Goal: Transaction & Acquisition: Obtain resource

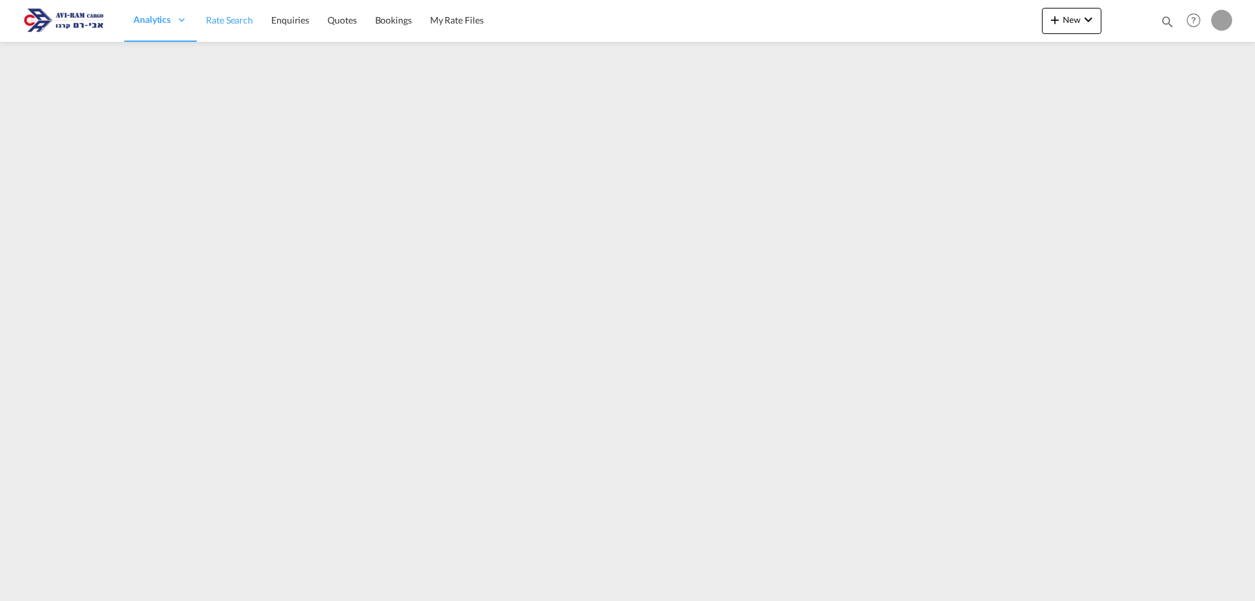
click at [235, 24] on span "Rate Search" at bounding box center [229, 19] width 47 height 11
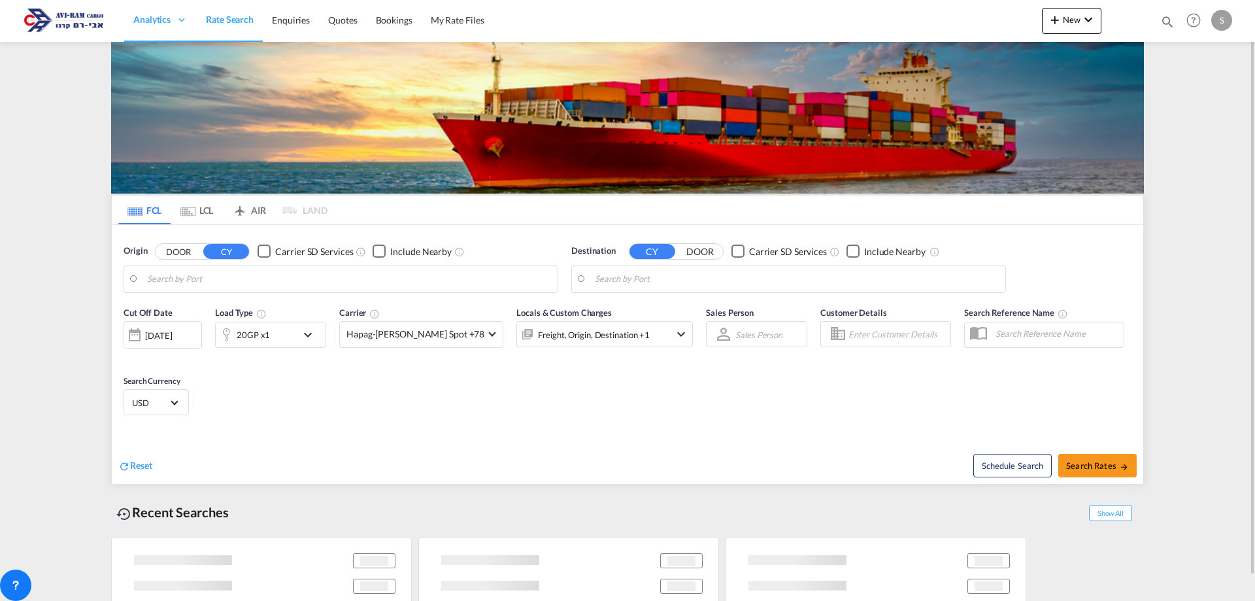
type input "[GEOGRAPHIC_DATA], ITVCE"
type input "Ashdod, ILASH"
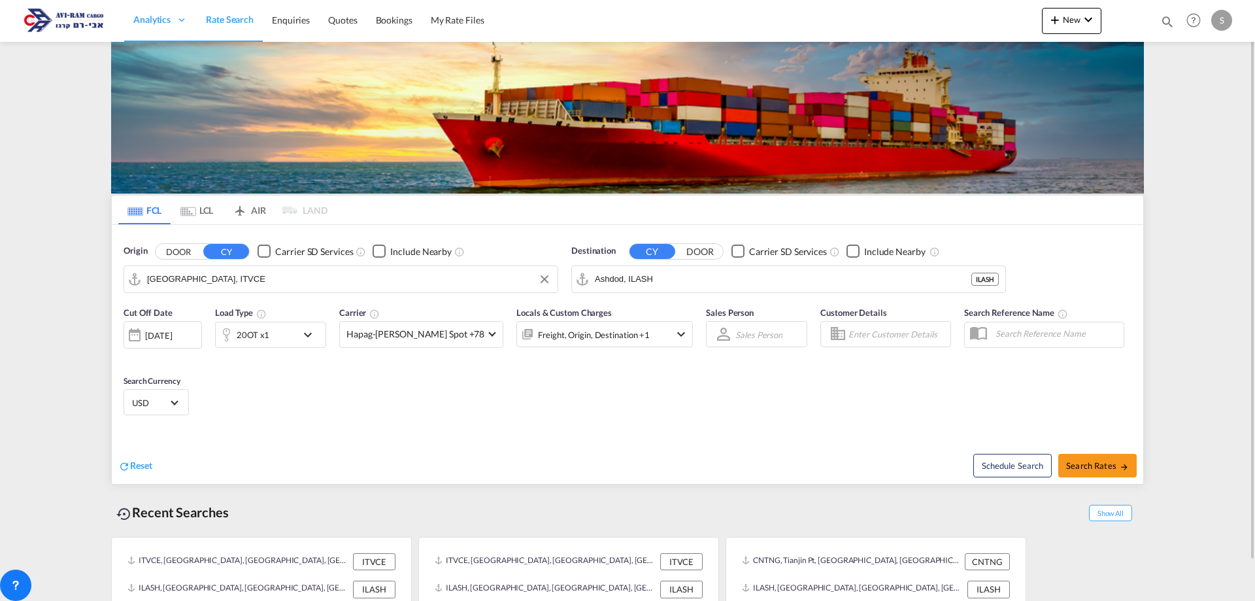
click at [210, 277] on input "[GEOGRAPHIC_DATA], ITVCE" at bounding box center [349, 279] width 404 height 20
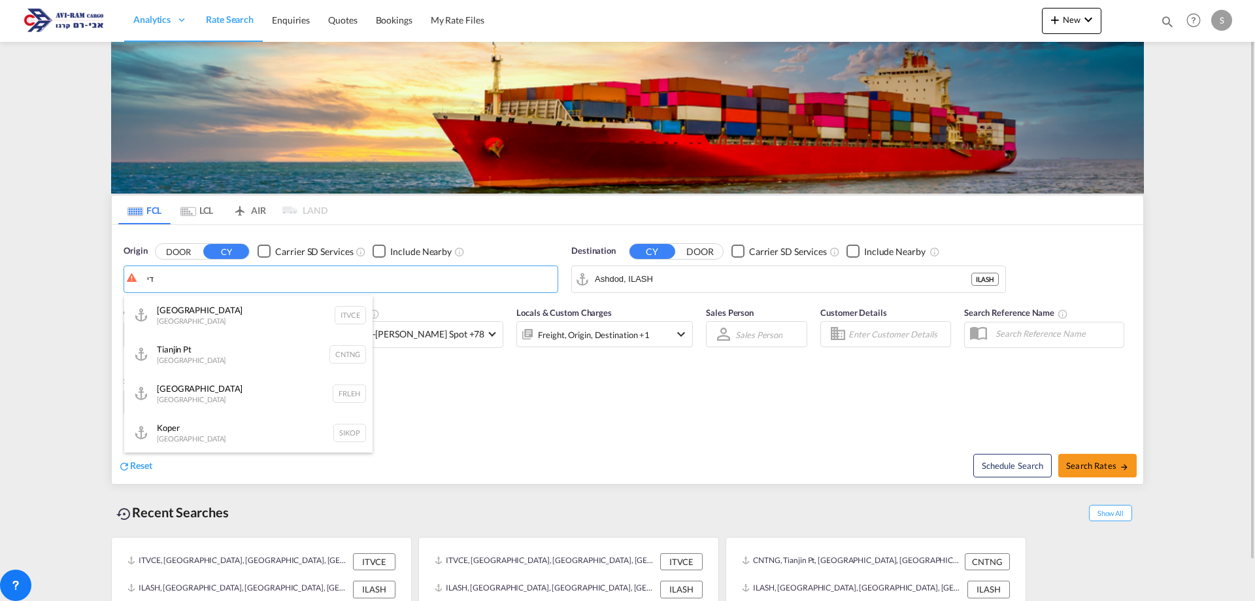
type input "ד"
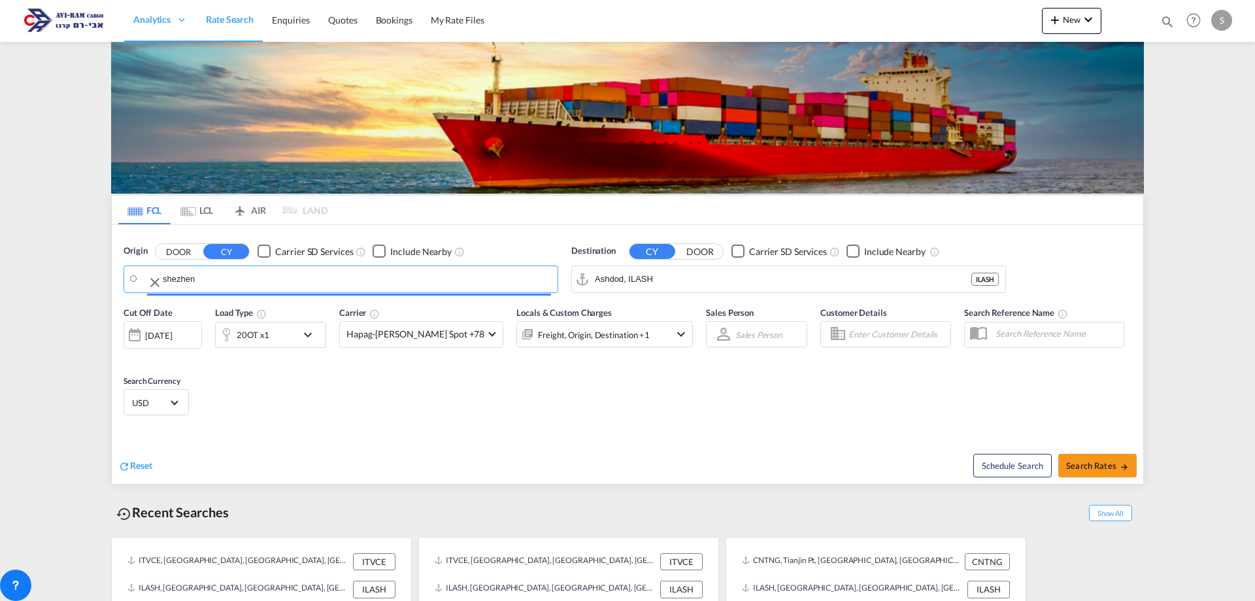
click at [168, 277] on input "shezhen" at bounding box center [357, 279] width 388 height 20
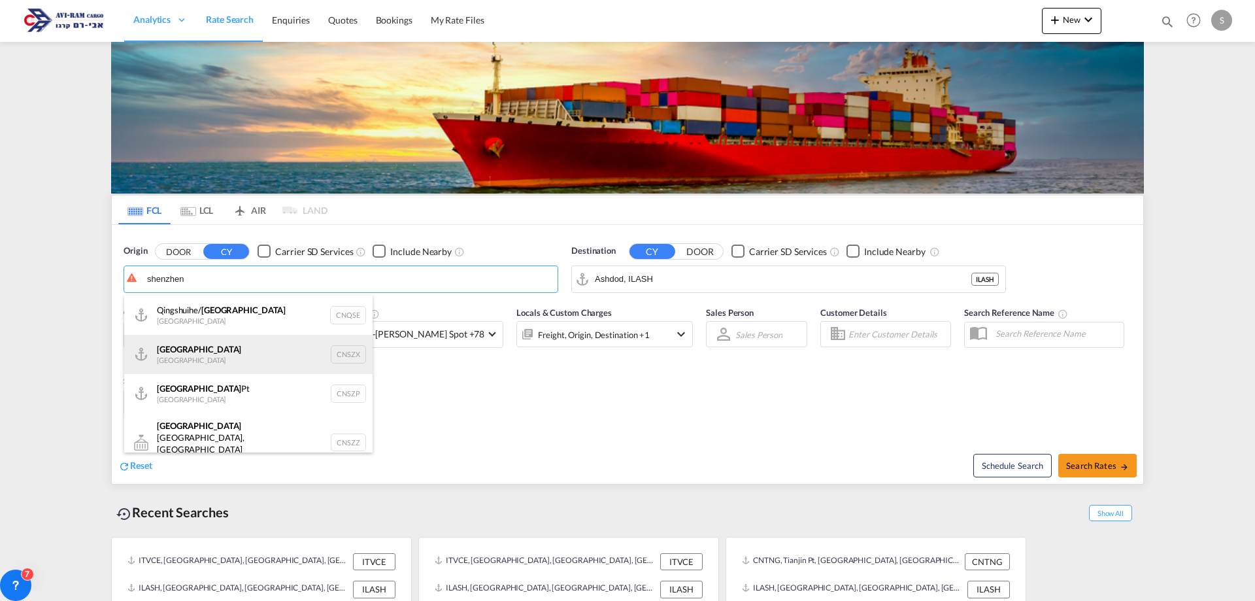
click at [176, 359] on div "Shenzhen [GEOGRAPHIC_DATA] CNSZX" at bounding box center [248, 354] width 248 height 39
type input "[GEOGRAPHIC_DATA], CNSZX"
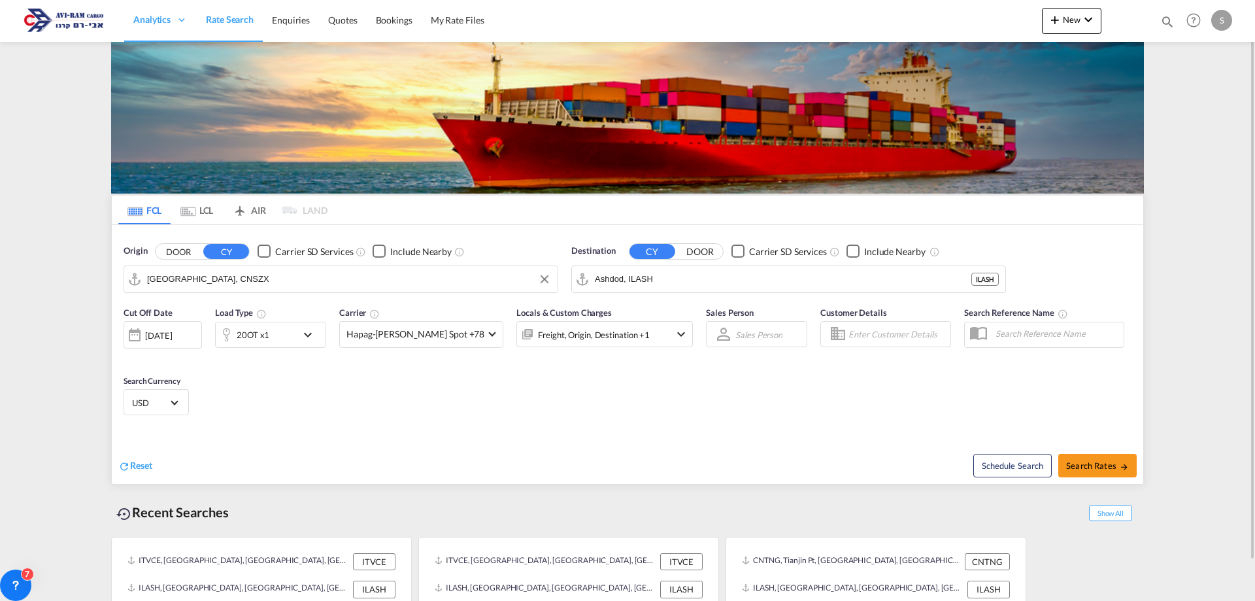
click at [286, 341] on div "20OT x1" at bounding box center [256, 334] width 81 height 26
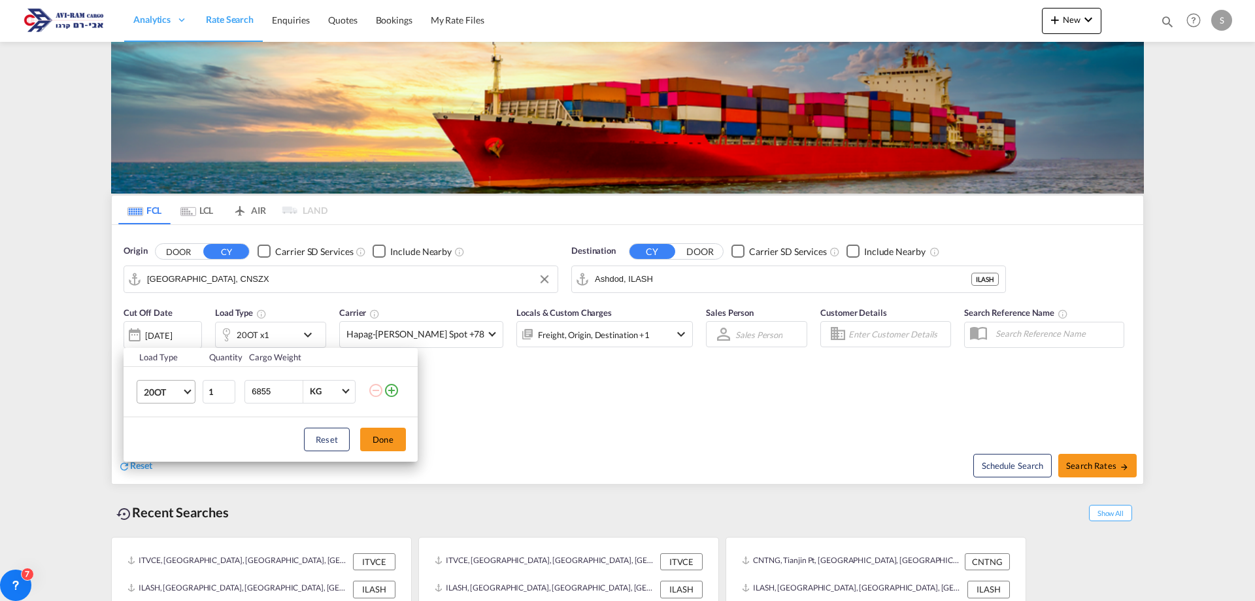
click at [176, 396] on span "20OT" at bounding box center [163, 392] width 38 height 13
click at [161, 321] on div "20GP" at bounding box center [155, 323] width 23 height 13
click at [379, 435] on button "Done" at bounding box center [383, 439] width 46 height 24
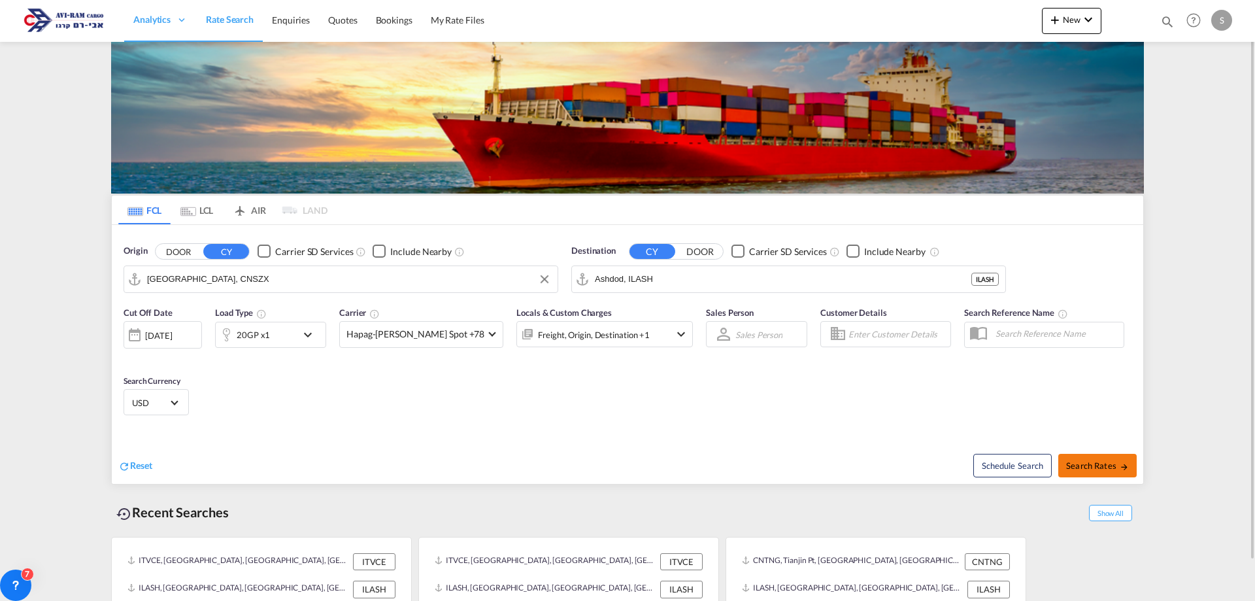
click at [1084, 463] on span "Search Rates" at bounding box center [1097, 465] width 63 height 10
type input "CNSZX to ILASH / [DATE]"
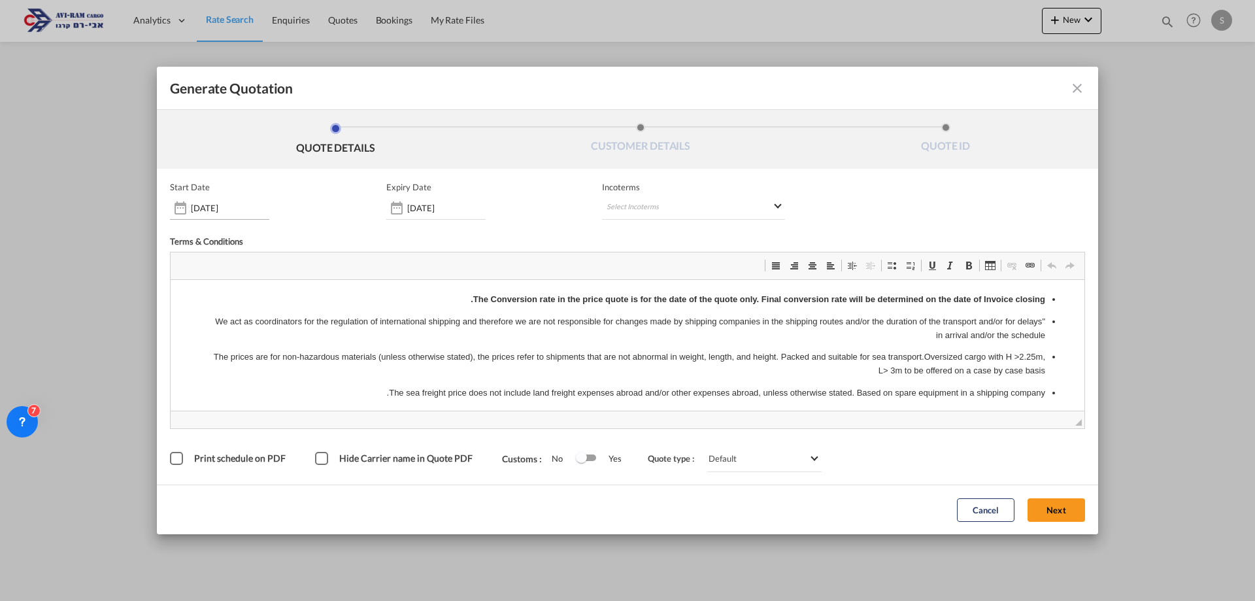
click at [212, 205] on input "[DATE]" at bounding box center [230, 208] width 78 height 10
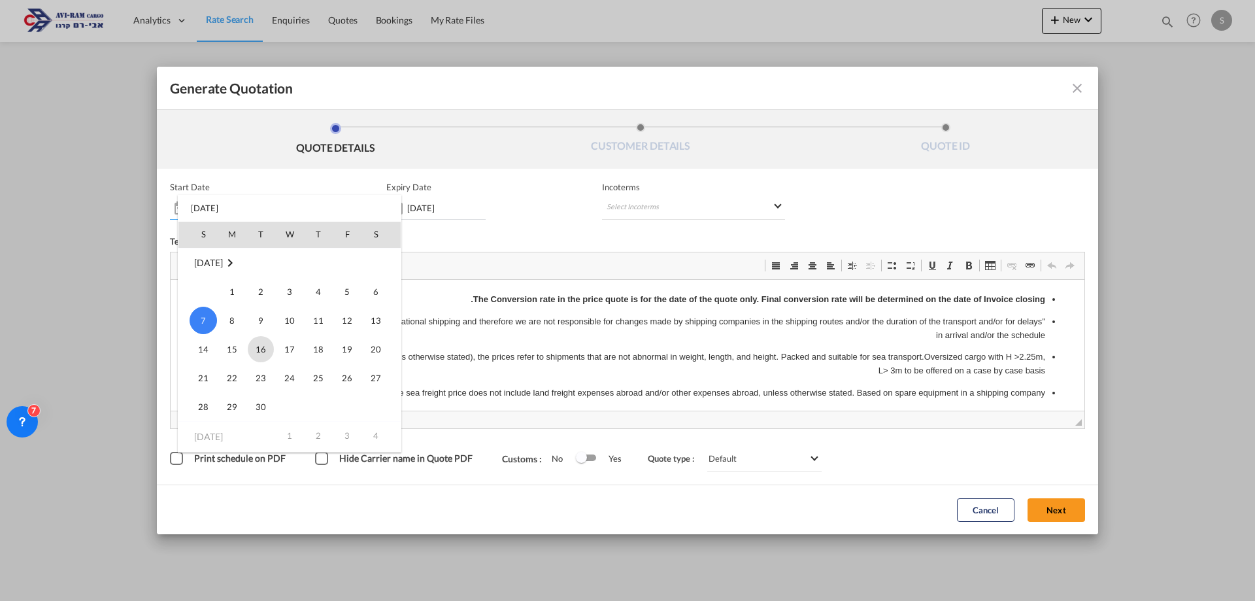
click at [262, 348] on span "16" at bounding box center [261, 349] width 26 height 26
type input "[DATE]"
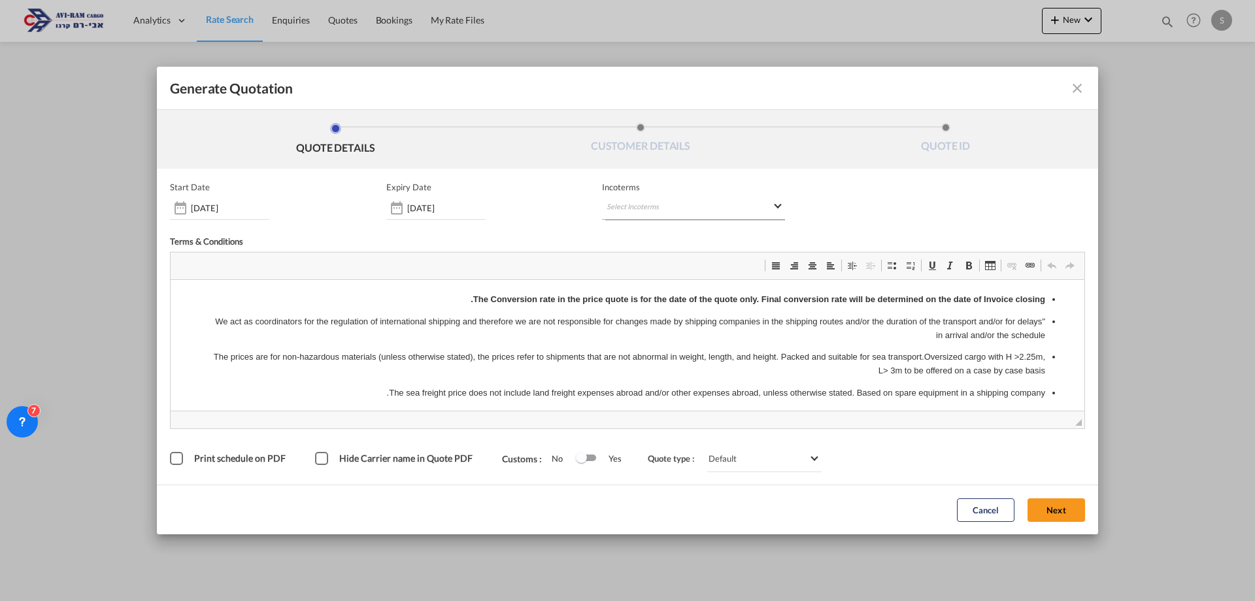
click at [644, 207] on md-select "Select Incoterms EXW - import Ex Works CIP - export Carriage and Insurance Paid…" at bounding box center [693, 208] width 183 height 24
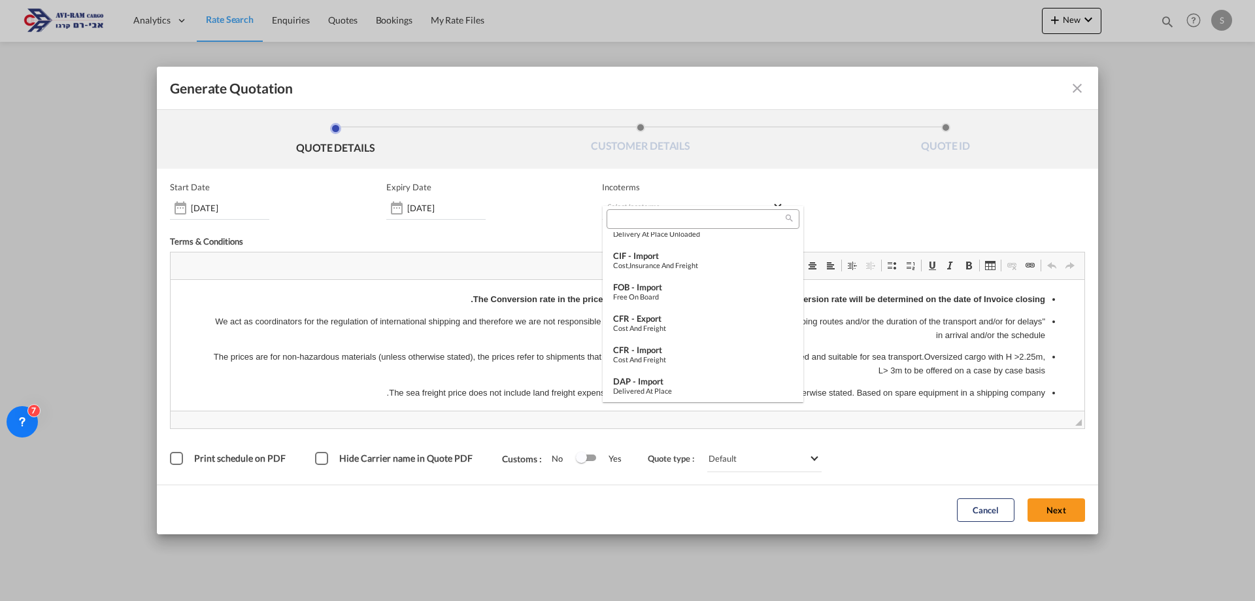
scroll to position [354, 0]
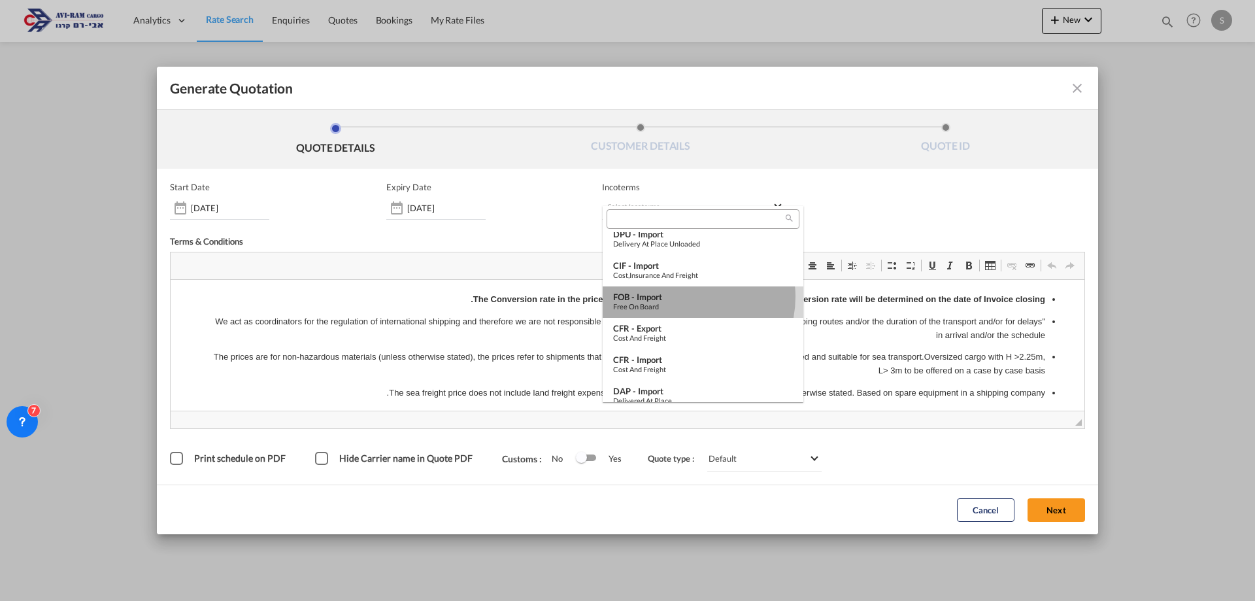
click at [683, 297] on div "FOB - import" at bounding box center [703, 296] width 180 height 10
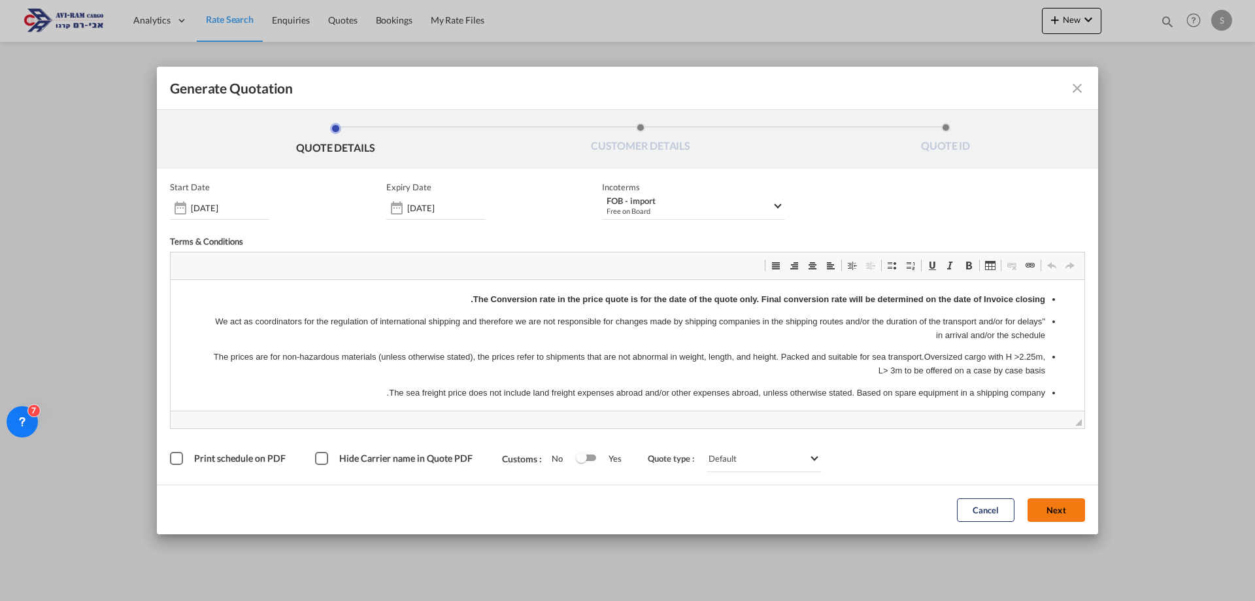
click at [1061, 510] on button "Next" at bounding box center [1056, 510] width 58 height 24
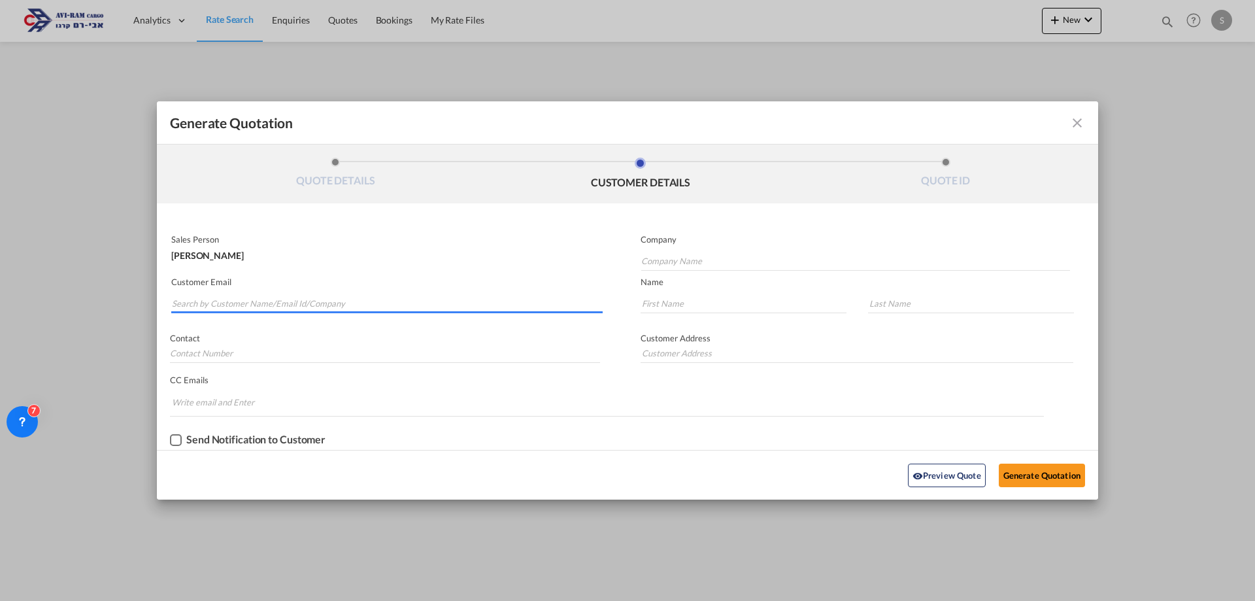
click at [304, 303] on input "Search by Customer Name/Email Id/Company" at bounding box center [387, 303] width 431 height 20
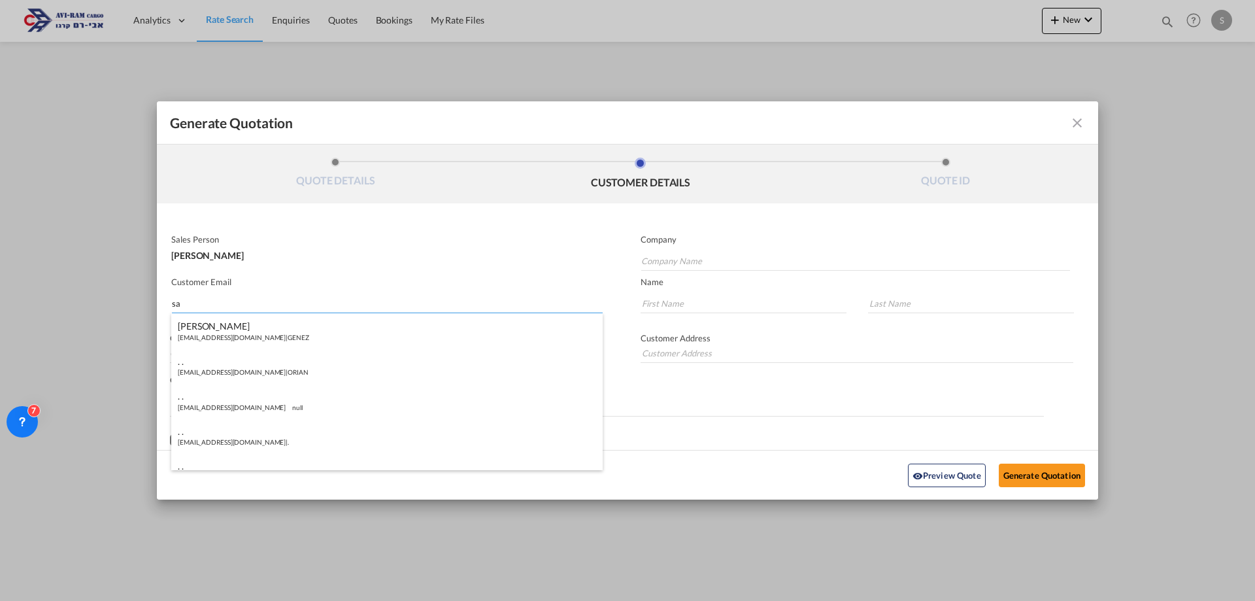
type input "s"
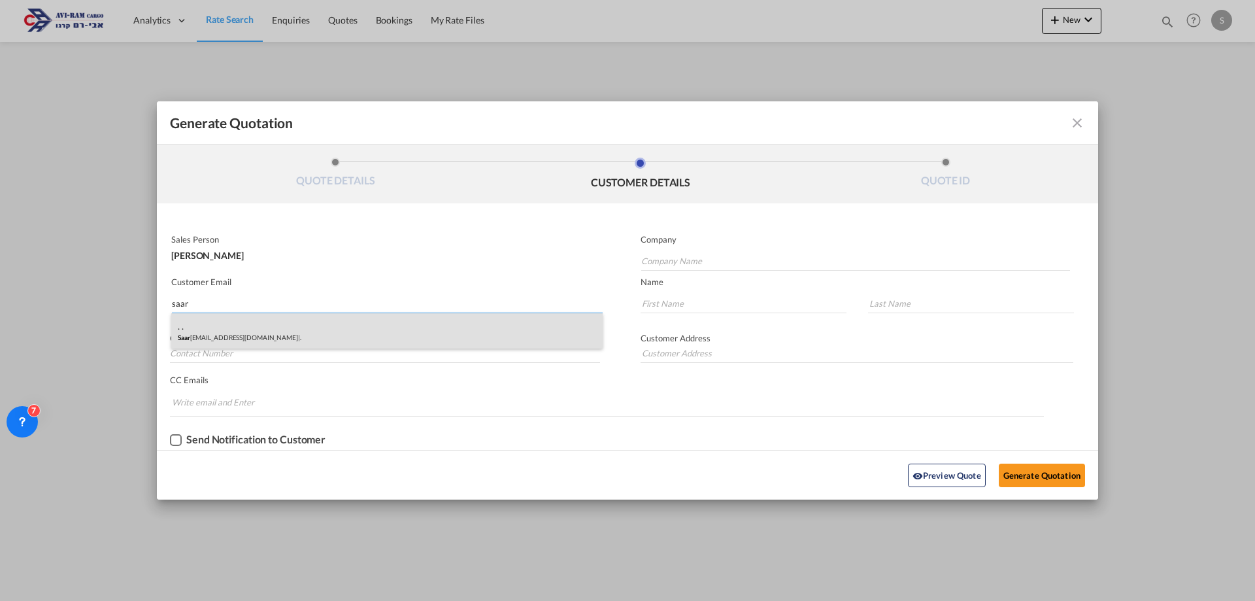
type input "saar"
click at [308, 334] on div ". . Saar [EMAIL_ADDRESS][DOMAIN_NAME] | ." at bounding box center [386, 330] width 431 height 35
type input "."
type input "[EMAIL_ADDRESS][DOMAIN_NAME]"
type input "."
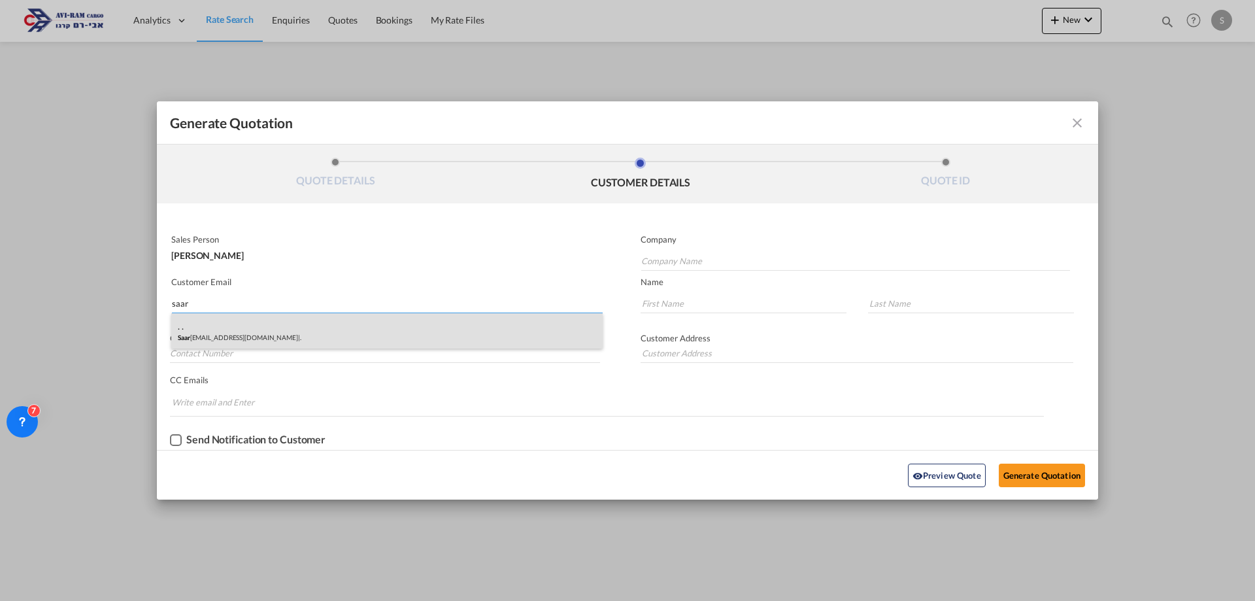
type input "."
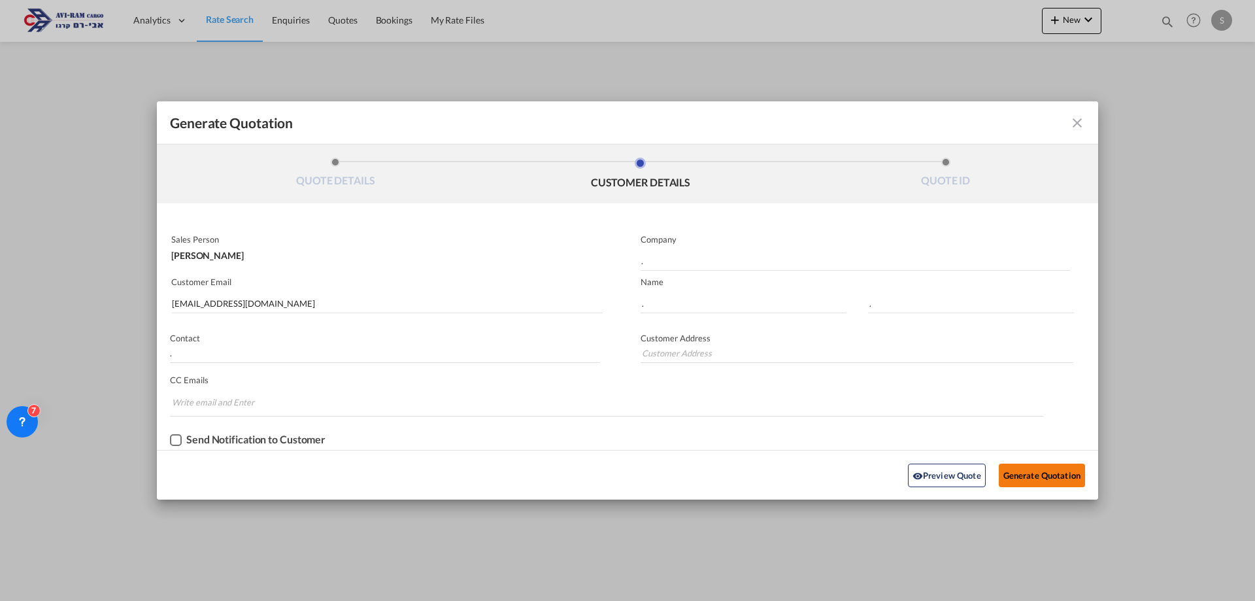
click at [1061, 471] on button "Generate Quotation" at bounding box center [1041, 475] width 86 height 24
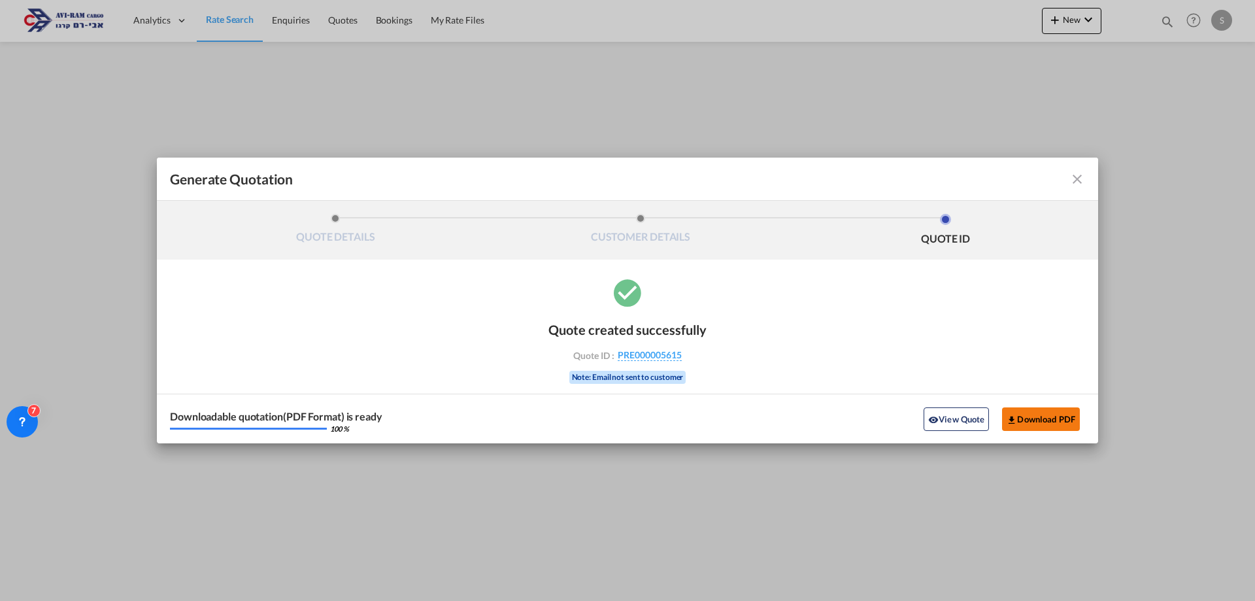
click at [1061, 425] on button "Download PDF" at bounding box center [1041, 419] width 78 height 24
click at [1074, 179] on md-icon "icon-close fg-AAA8AD cursor m-0" at bounding box center [1077, 179] width 16 height 16
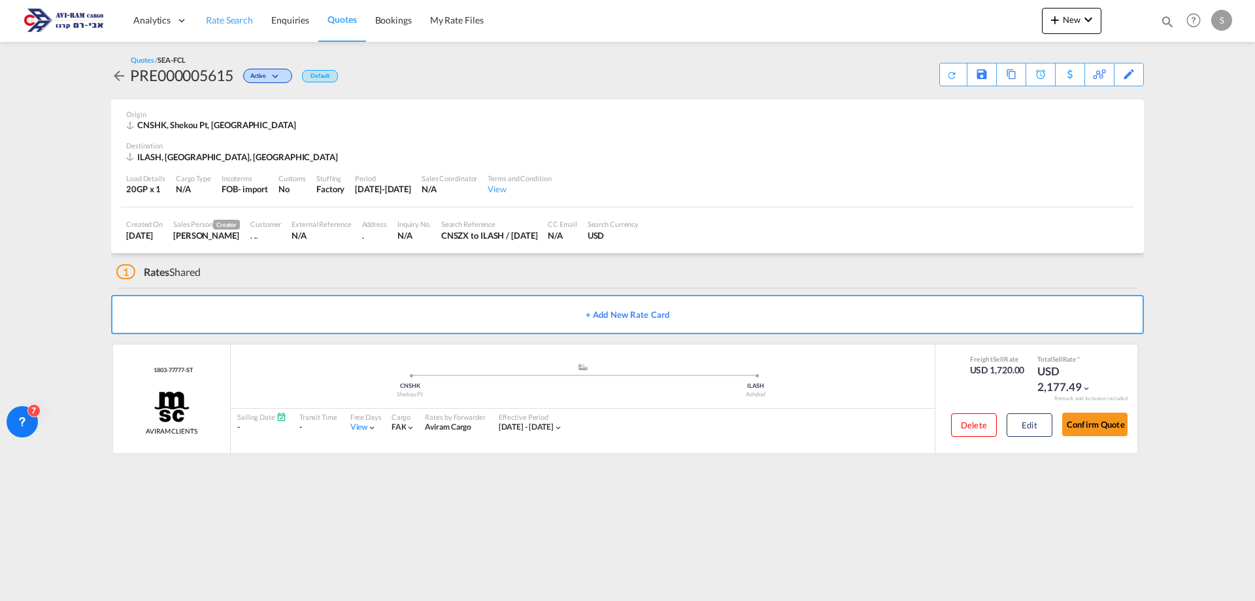
click at [227, 28] on link "Rate Search" at bounding box center [229, 20] width 65 height 42
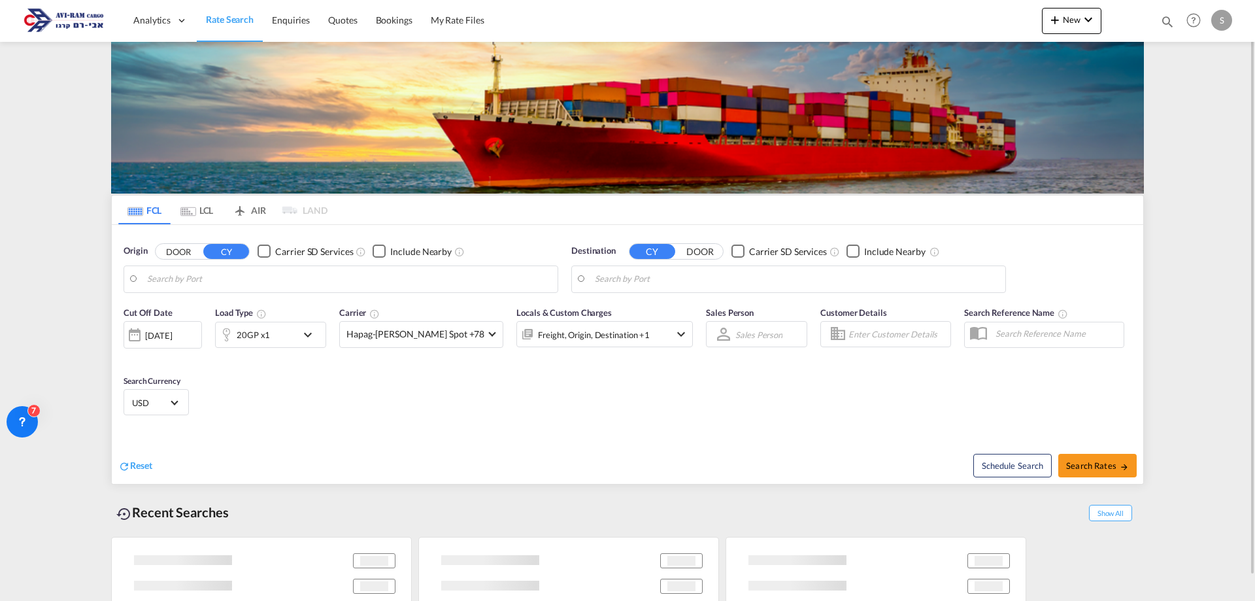
type input "Shekou Pt, CNSHK"
type input "Ashdod, ILASH"
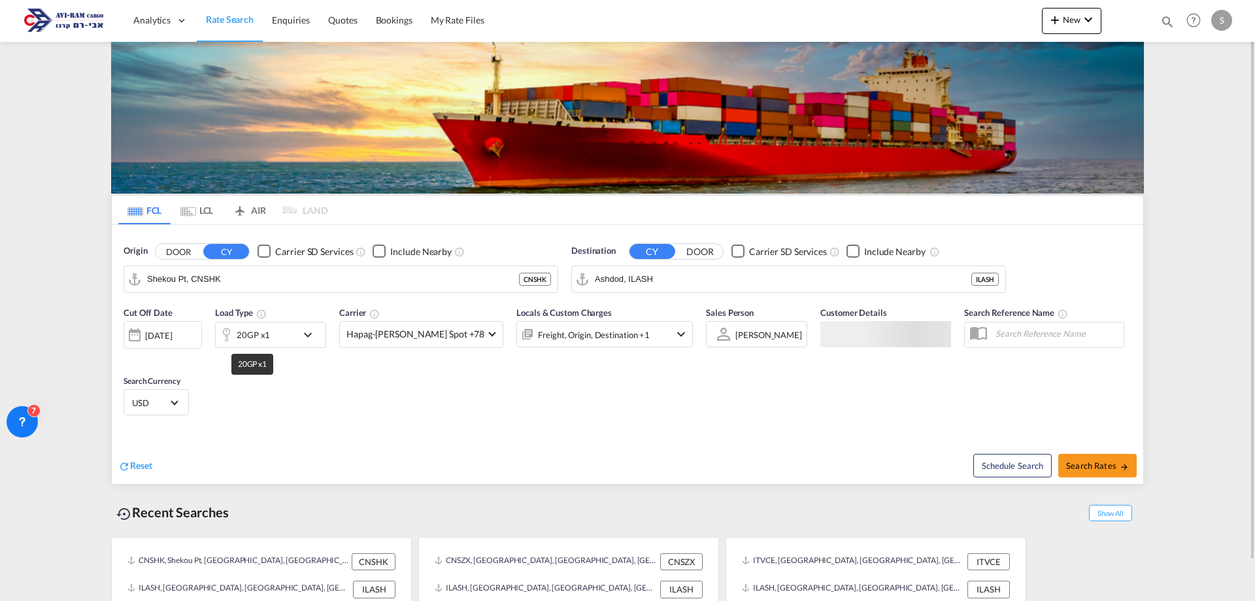
click at [245, 337] on div "20GP x1" at bounding box center [253, 334] width 33 height 18
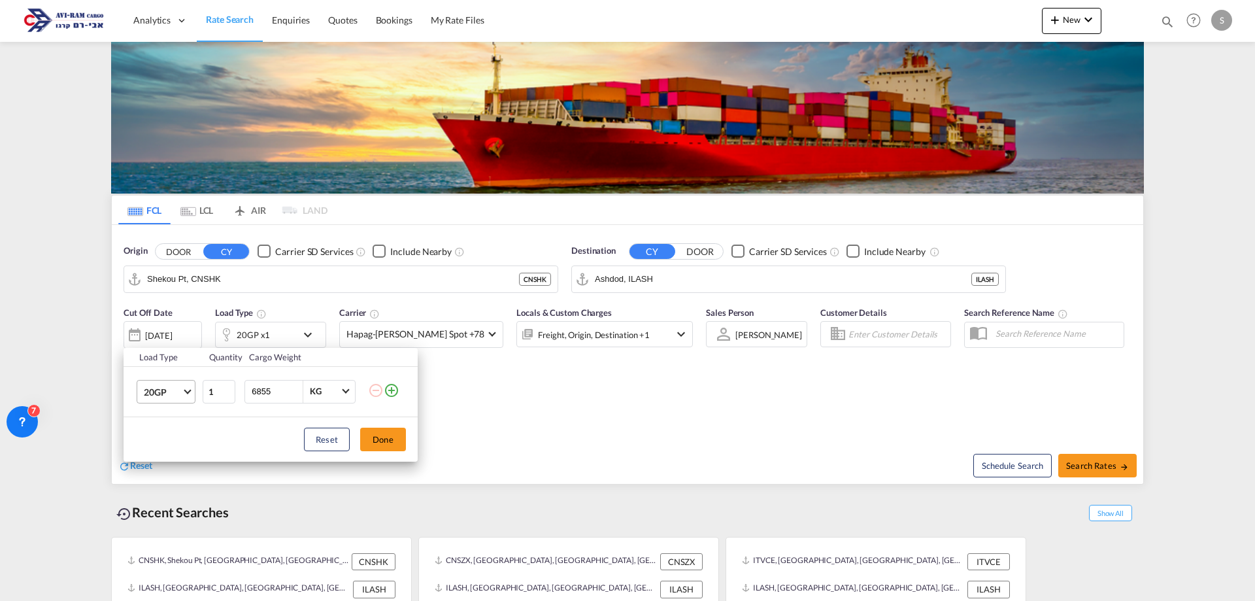
click at [152, 396] on span "20GP" at bounding box center [163, 392] width 38 height 13
click at [174, 453] on md-option "40HC" at bounding box center [177, 453] width 89 height 31
click at [401, 442] on button "Done" at bounding box center [383, 439] width 46 height 24
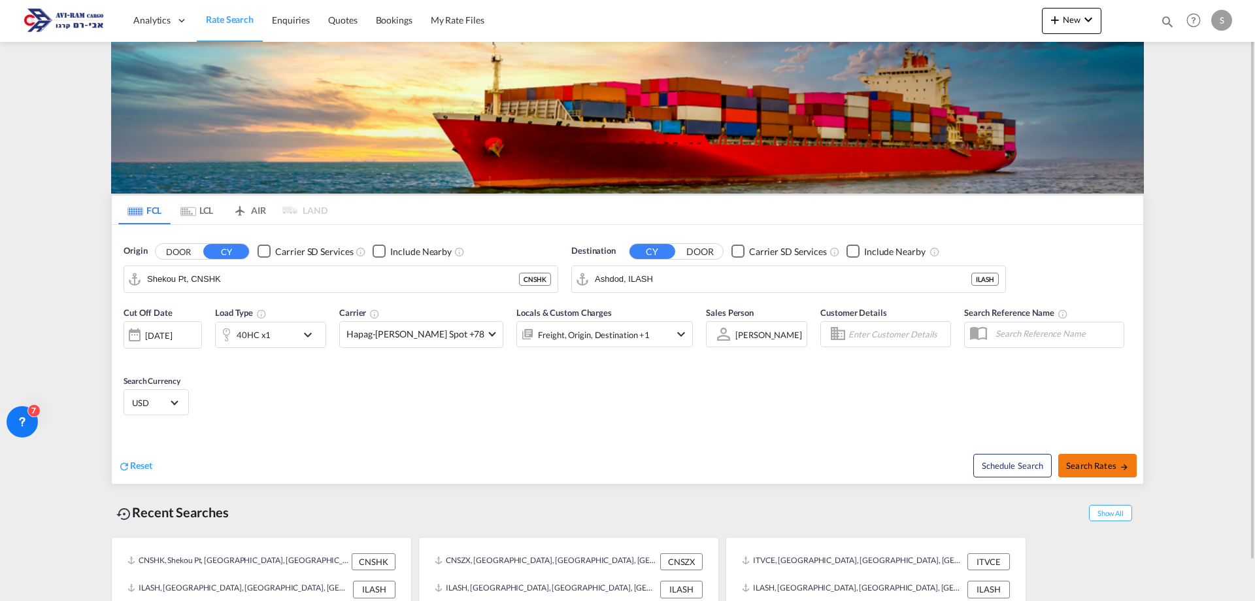
click at [1100, 467] on span "Search Rates" at bounding box center [1097, 465] width 63 height 10
type input "CNSHK to ILASH / [DATE]"
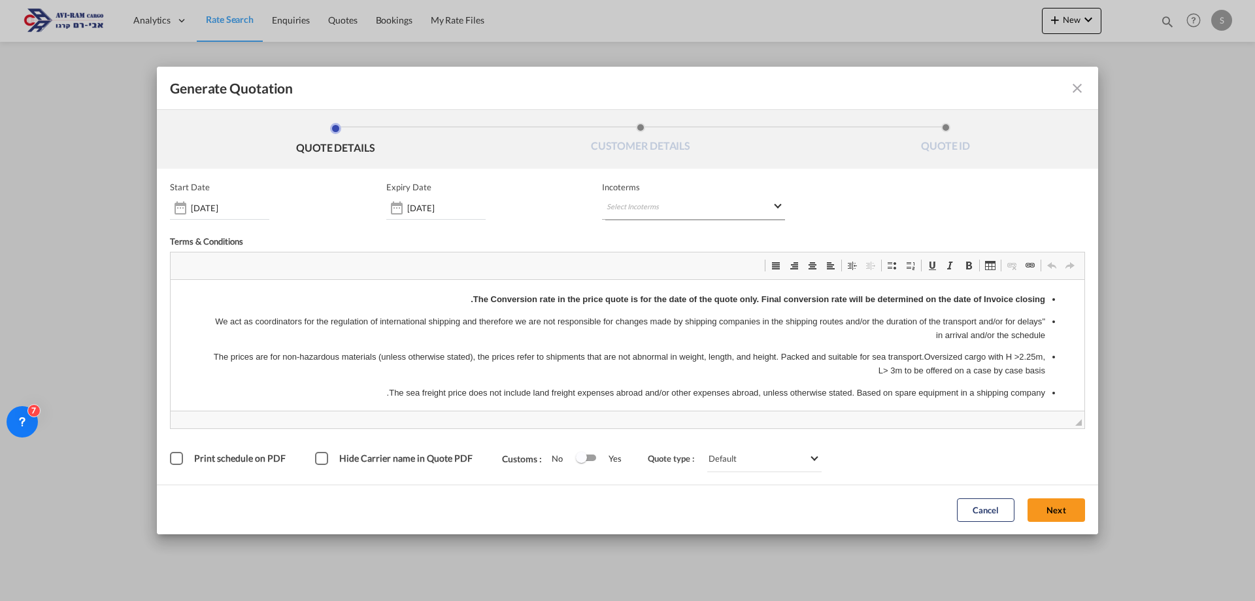
click at [629, 208] on md-select "Select Incoterms EXW - import Ex Works CIP - export Carriage and Insurance Paid…" at bounding box center [693, 208] width 183 height 24
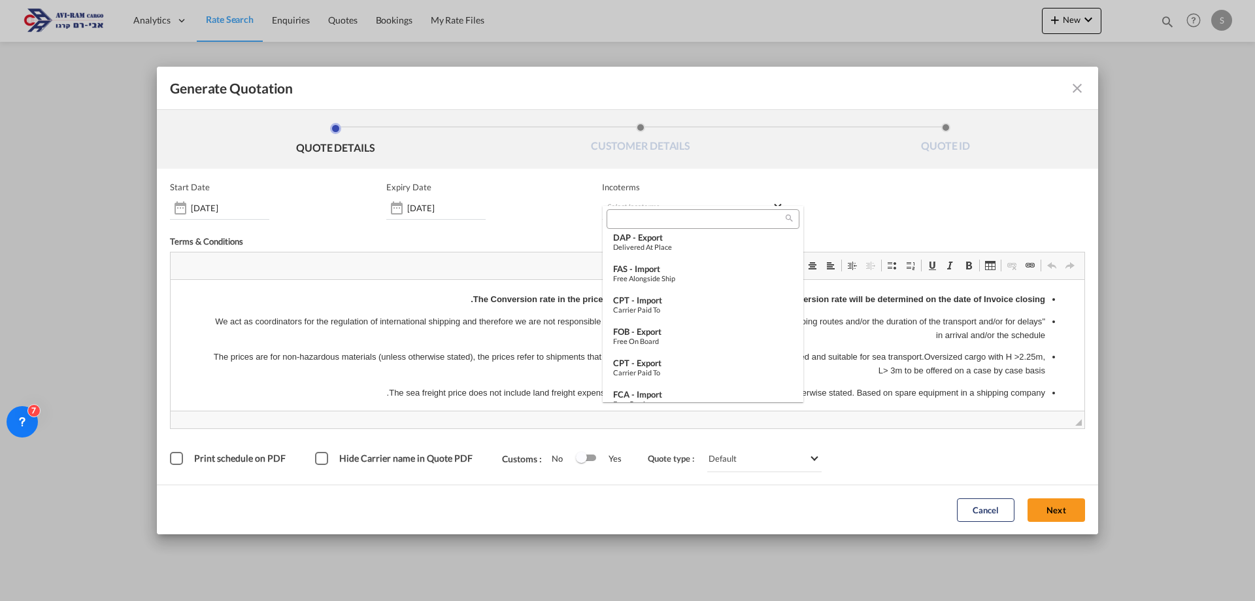
scroll to position [261, 0]
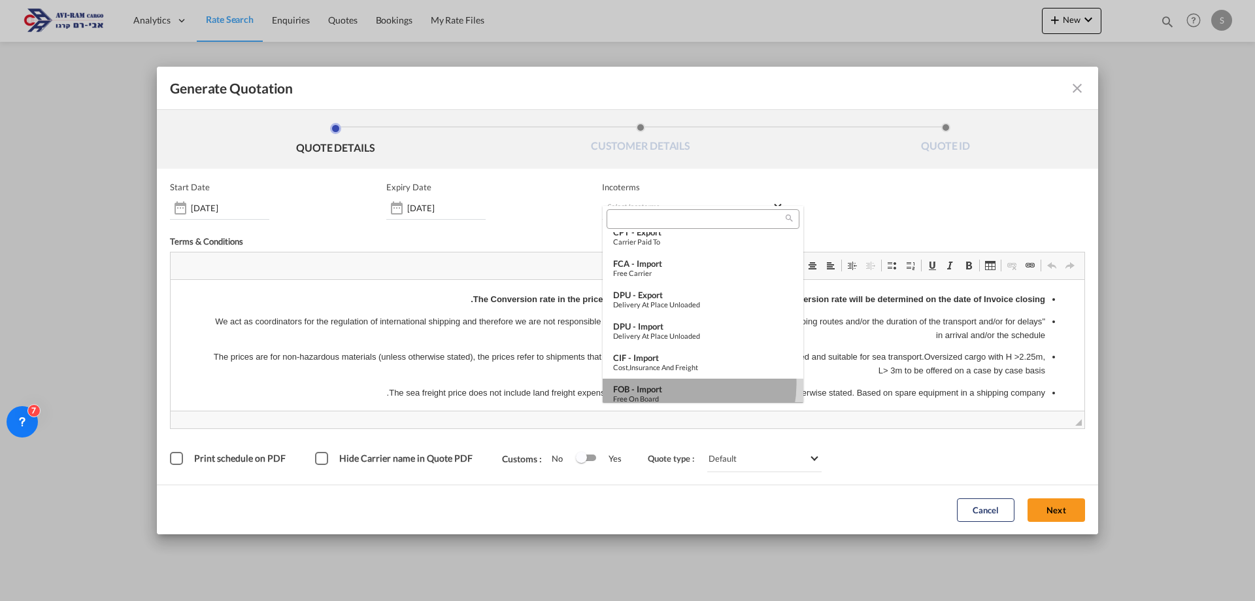
click at [676, 384] on div "FOB - import" at bounding box center [703, 389] width 180 height 10
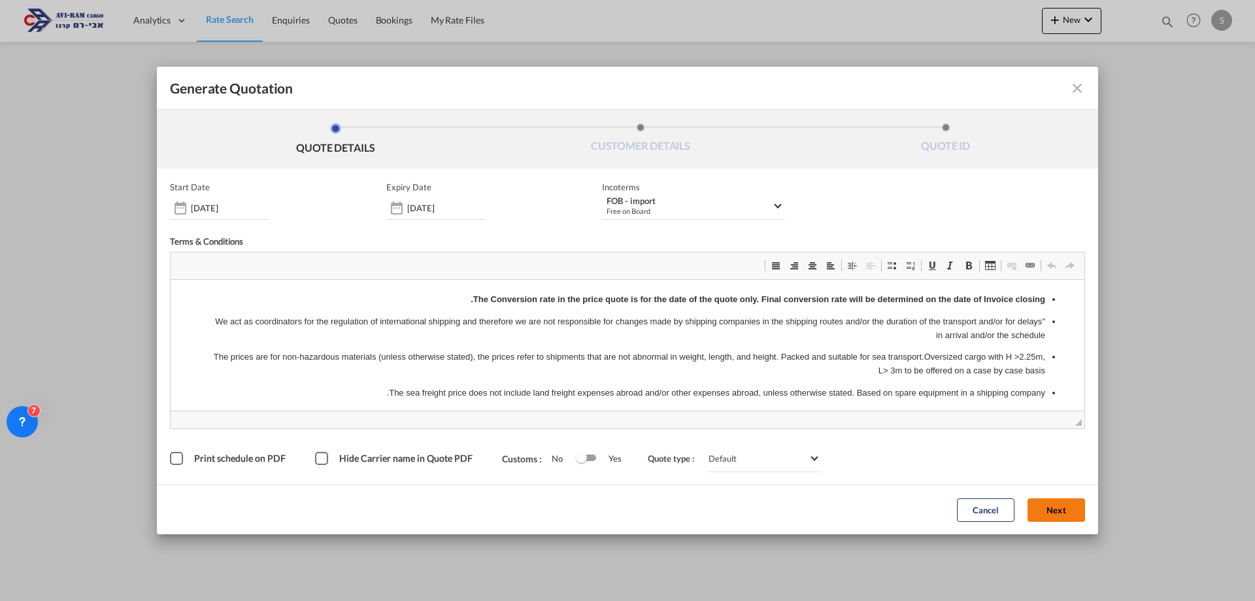
click at [1070, 510] on button "Next" at bounding box center [1056, 510] width 58 height 24
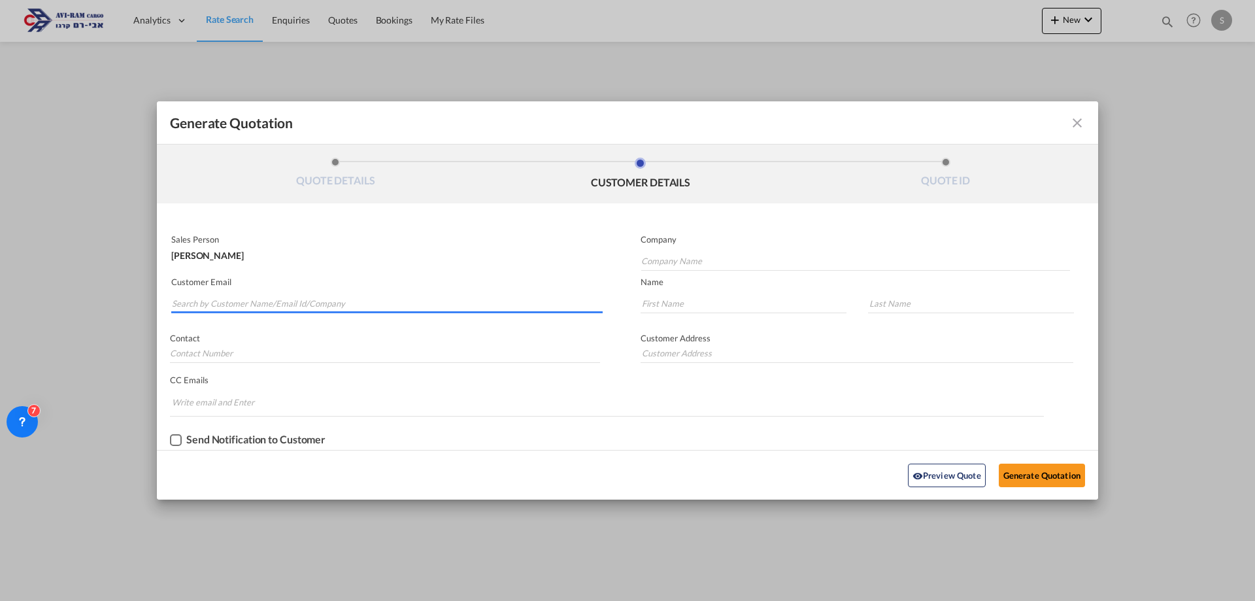
click at [217, 310] on input "Search by Customer Name/Email Id/Company" at bounding box center [387, 303] width 431 height 20
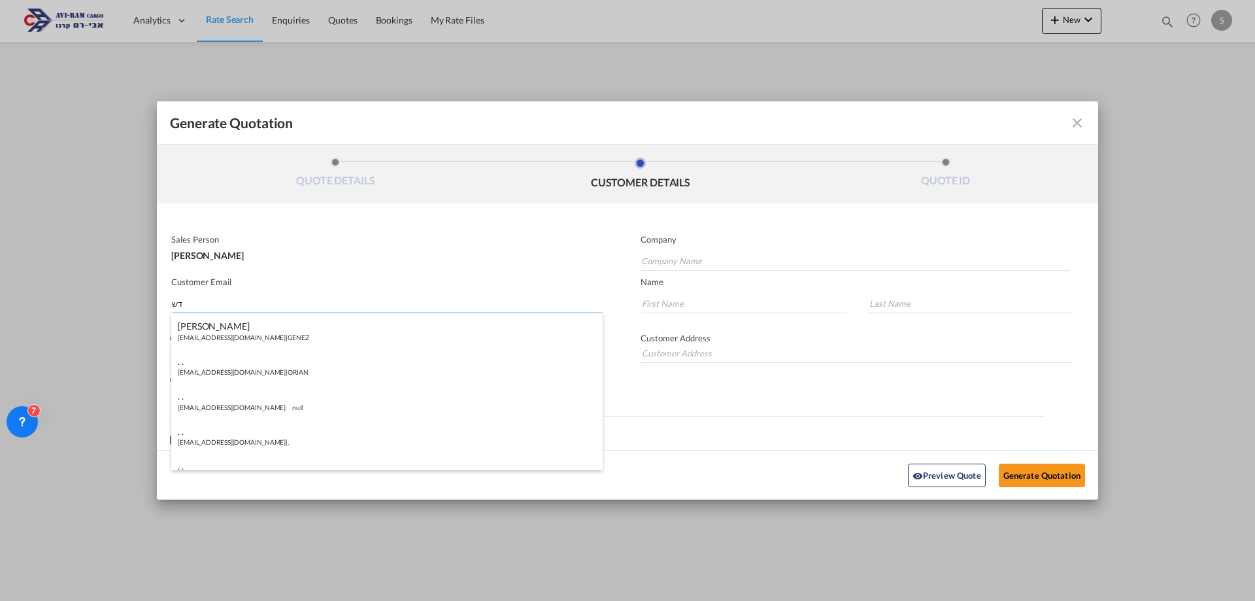
type input "ד"
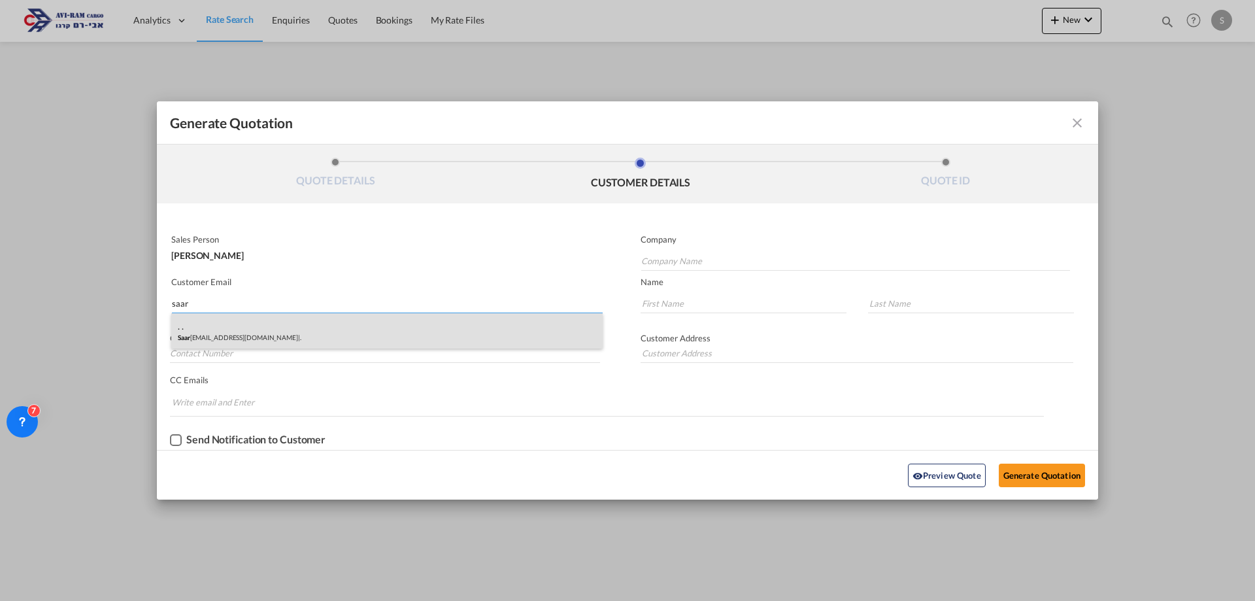
type input "saar"
click at [233, 331] on div ". . Saar [EMAIL_ADDRESS][DOMAIN_NAME] | ." at bounding box center [386, 330] width 431 height 35
type input "."
type input "[EMAIL_ADDRESS][DOMAIN_NAME]"
type input "."
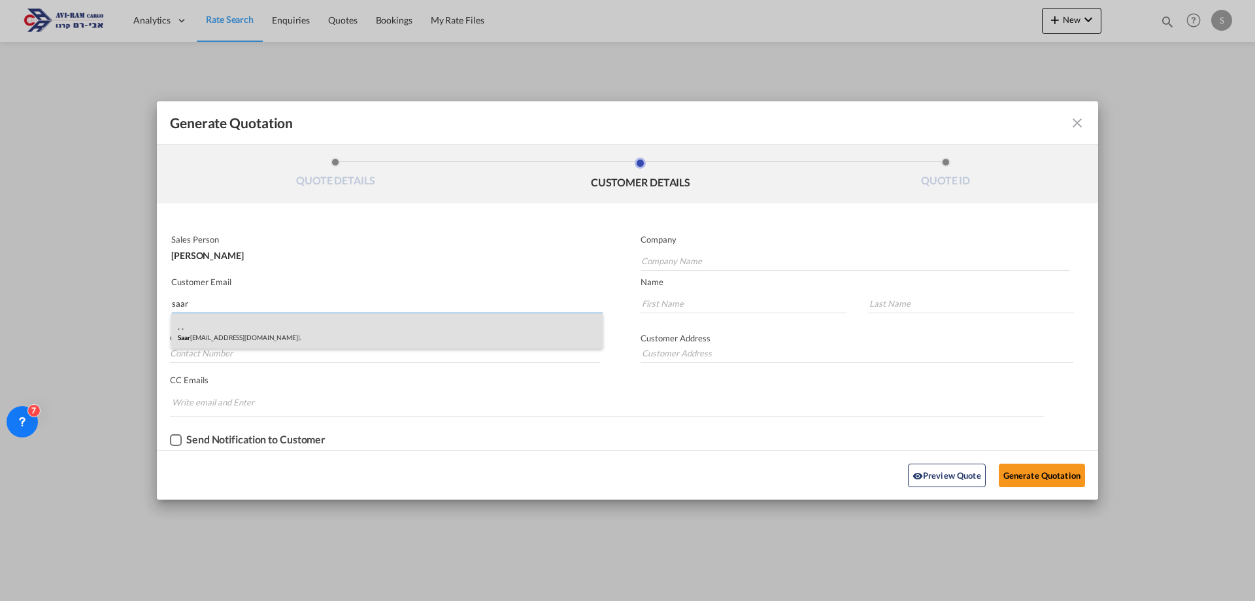
type input "."
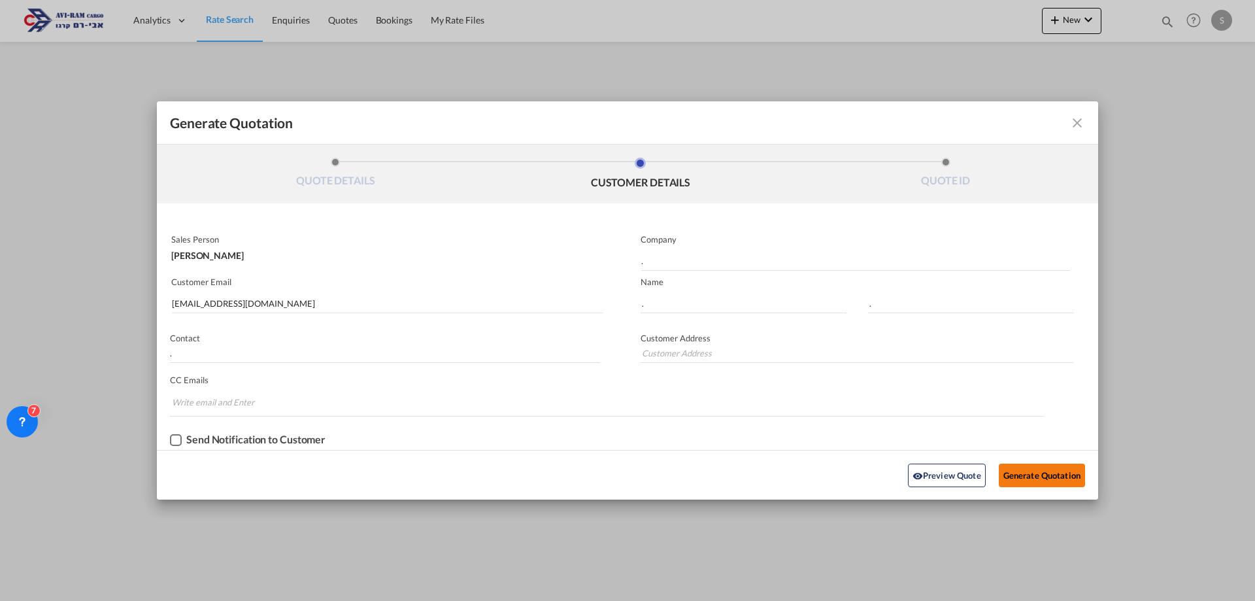
click at [1019, 479] on button "Generate Quotation" at bounding box center [1041, 475] width 86 height 24
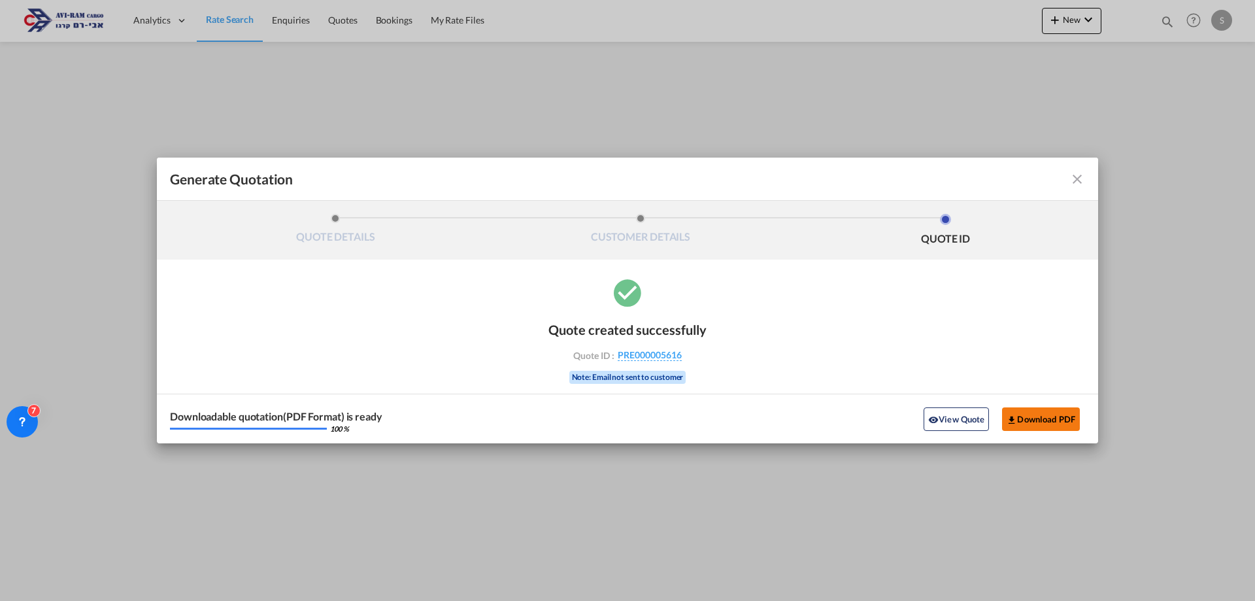
click at [1030, 419] on button "Download PDF" at bounding box center [1041, 419] width 78 height 24
